Goal: Information Seeking & Learning: Learn about a topic

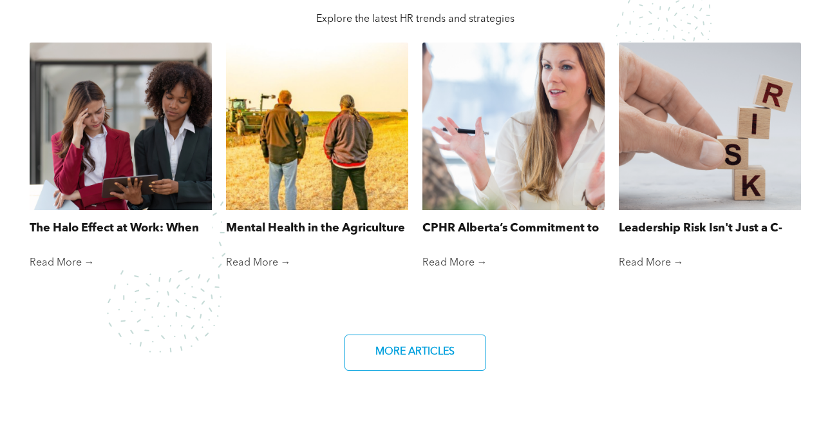
scroll to position [1031, 0]
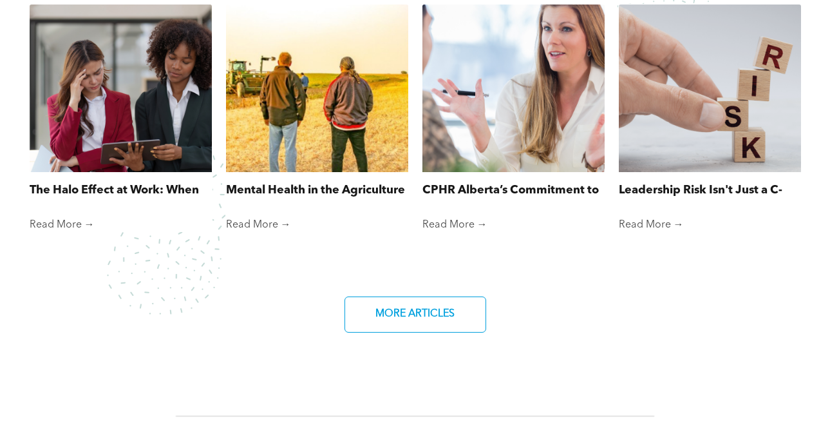
click at [110, 94] on div at bounding box center [120, 88] width 193 height 178
